Goal: Navigation & Orientation: Go to known website

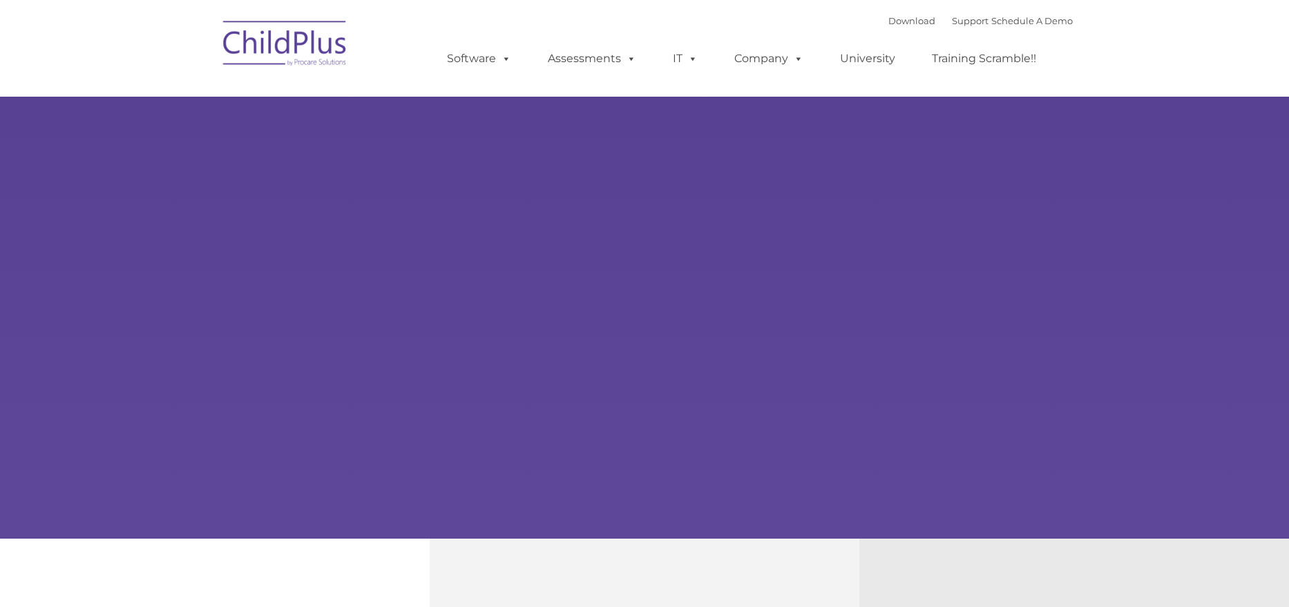
type input ""
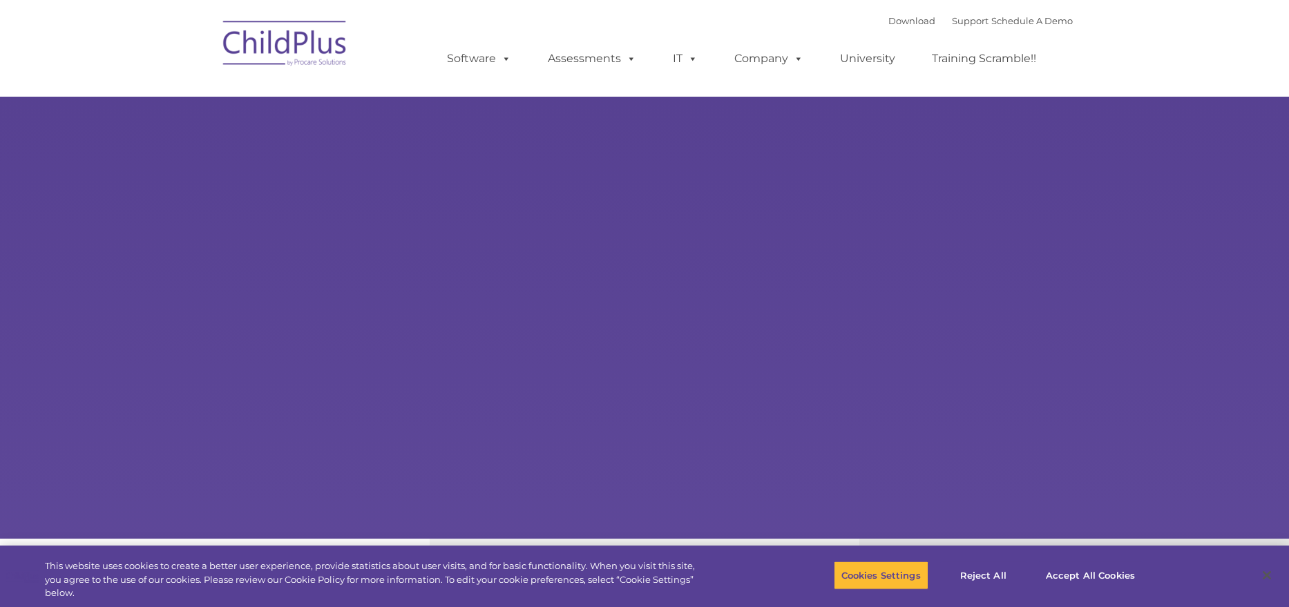
select select "MEDIUM"
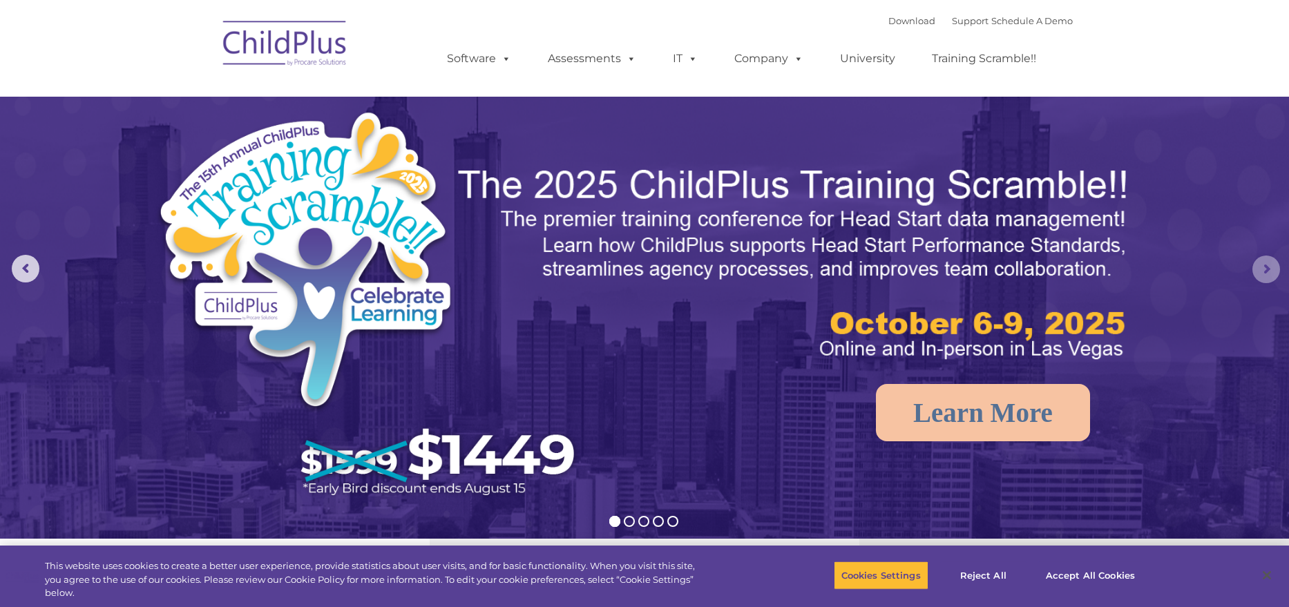
click at [1270, 269] on rs-arrow at bounding box center [1267, 270] width 28 height 28
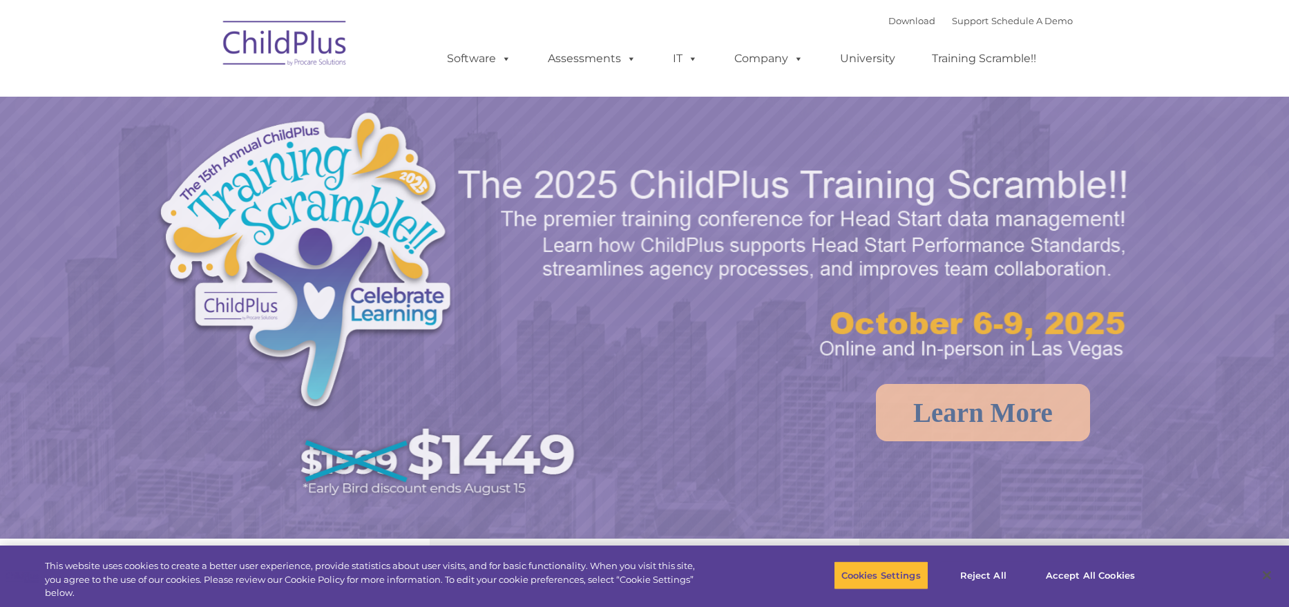
select select "MEDIUM"
